Goal: Navigation & Orientation: Find specific page/section

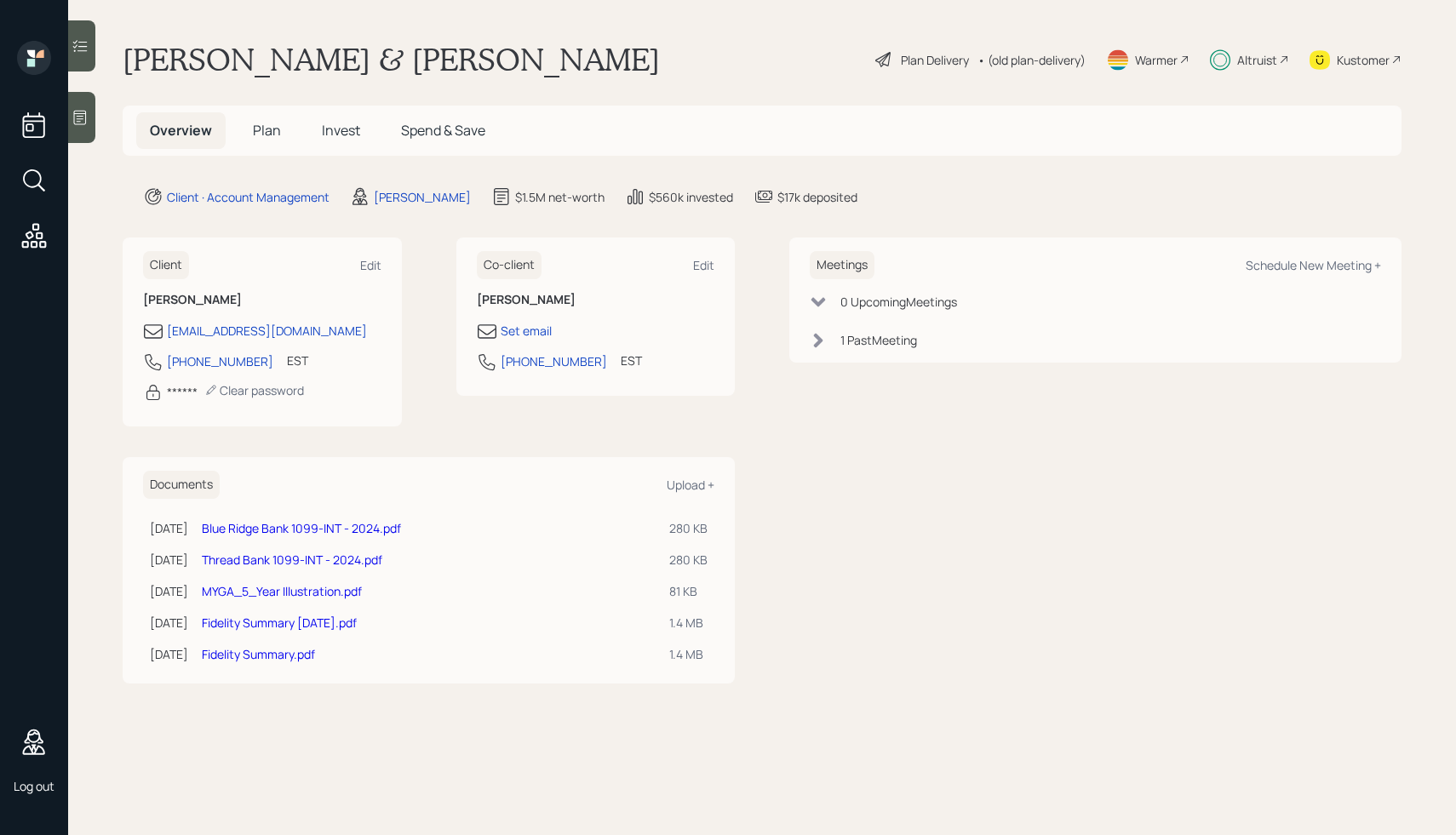
click at [462, 136] on span "Spend & Save" at bounding box center [443, 130] width 84 height 19
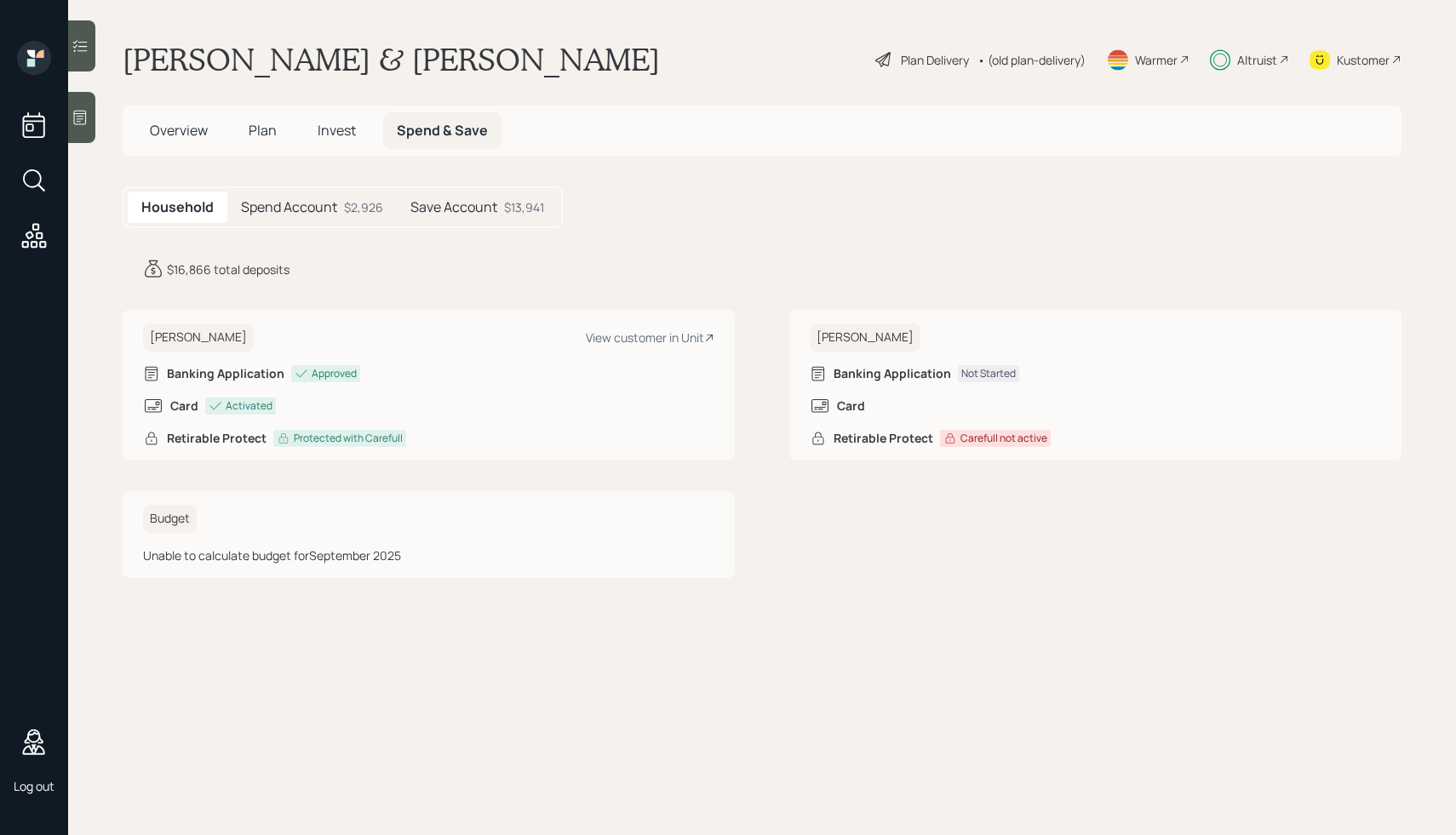
click at [305, 210] on h5 "Spend Account" at bounding box center [288, 207] width 96 height 17
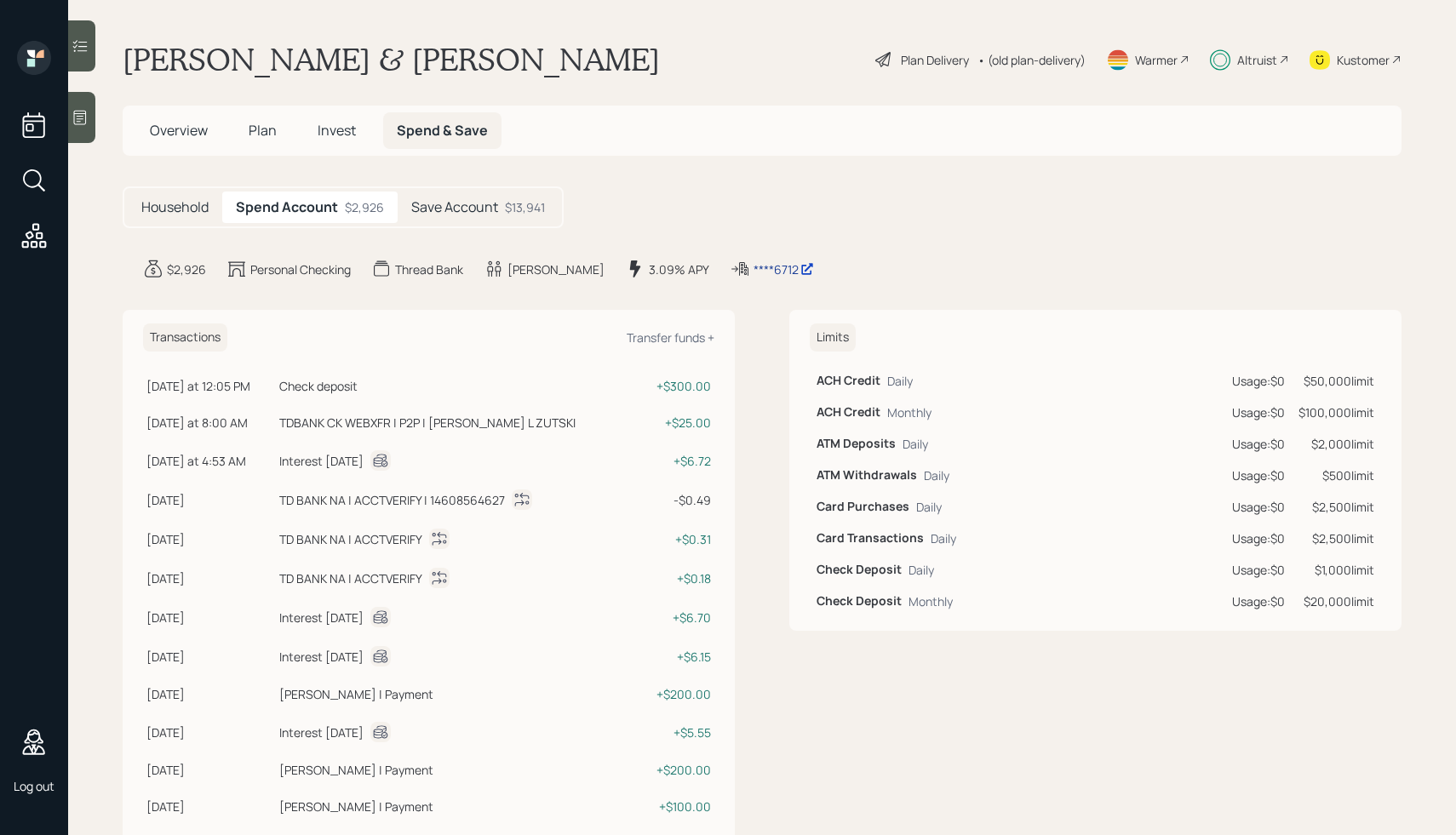
click at [753, 273] on div "****6712" at bounding box center [784, 269] width 61 height 18
click at [811, 177] on main "[PERSON_NAME] & [PERSON_NAME] Plan Delivery • (old plan-delivery) Warmer Altrui…" at bounding box center [761, 417] width 1387 height 835
